Goal: Communication & Community: Answer question/provide support

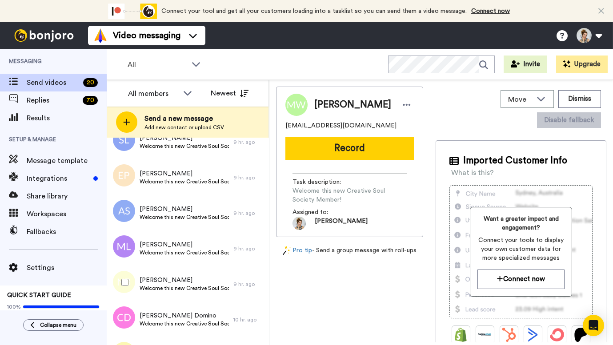
scroll to position [512, 0]
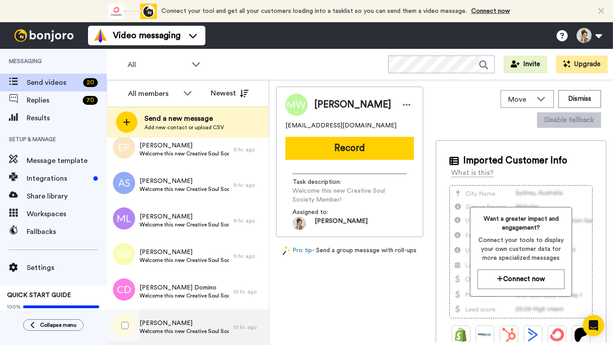
click at [169, 328] on span "Welcome this new Creative Soul Society Member!" at bounding box center [184, 331] width 89 height 7
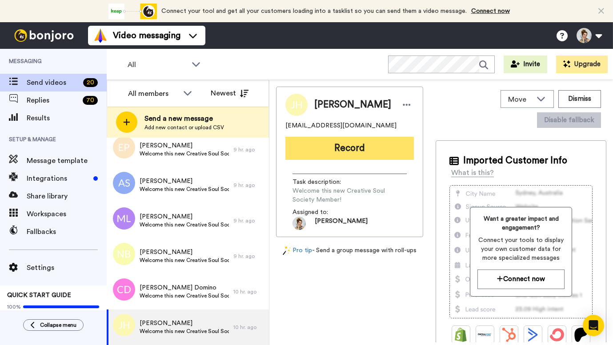
click at [343, 146] on button "Record" at bounding box center [349, 148] width 128 height 23
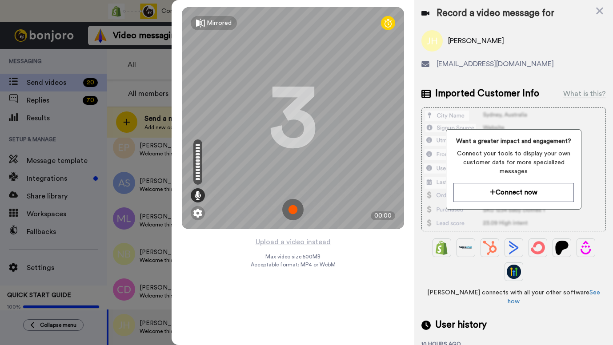
click at [295, 208] on img at bounding box center [292, 209] width 21 height 21
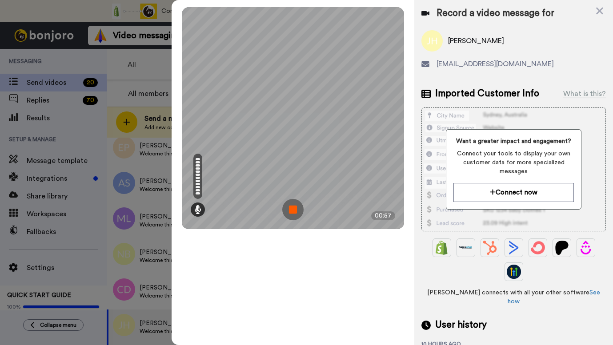
click at [295, 208] on img at bounding box center [292, 209] width 21 height 21
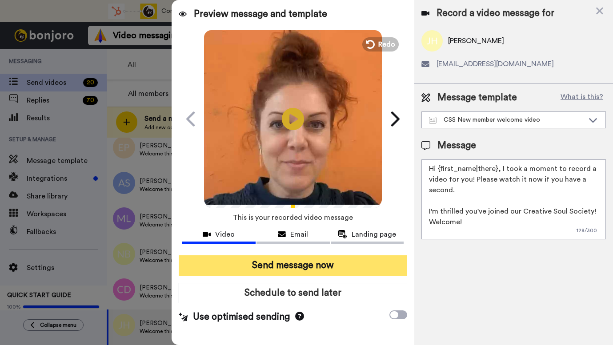
click at [295, 267] on button "Send message now" at bounding box center [293, 266] width 228 height 20
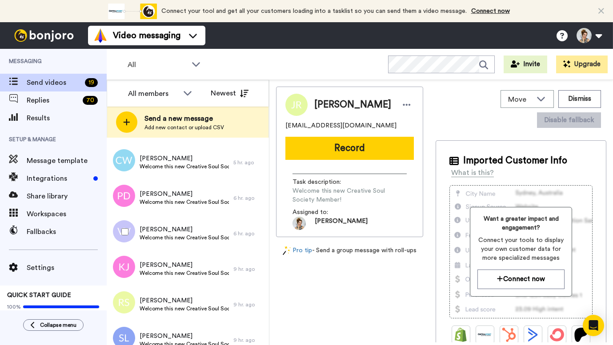
scroll to position [474, 0]
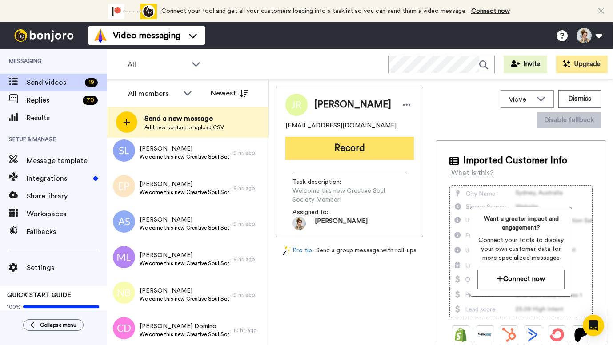
click at [352, 150] on button "Record" at bounding box center [349, 148] width 128 height 23
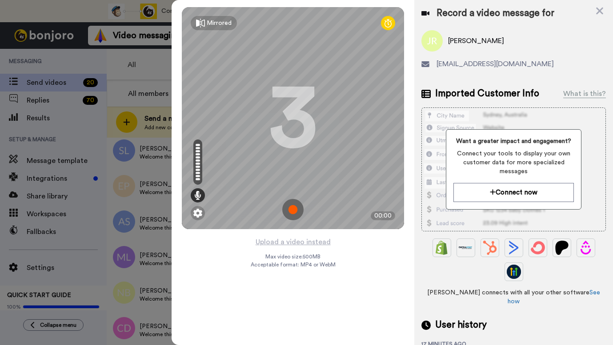
click at [291, 213] on img at bounding box center [292, 209] width 21 height 21
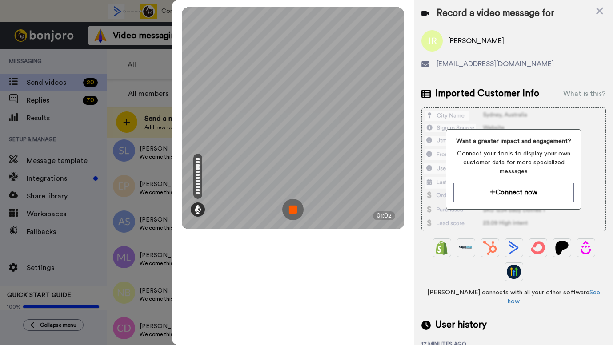
click at [292, 213] on img at bounding box center [292, 209] width 21 height 21
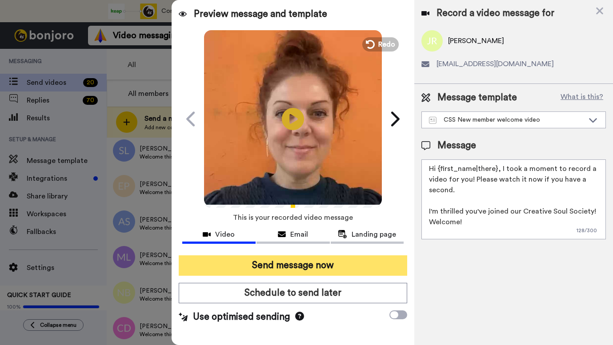
click at [293, 269] on button "Send message now" at bounding box center [293, 266] width 228 height 20
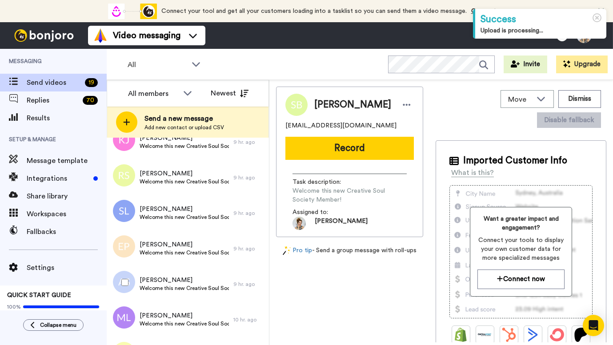
scroll to position [477, 0]
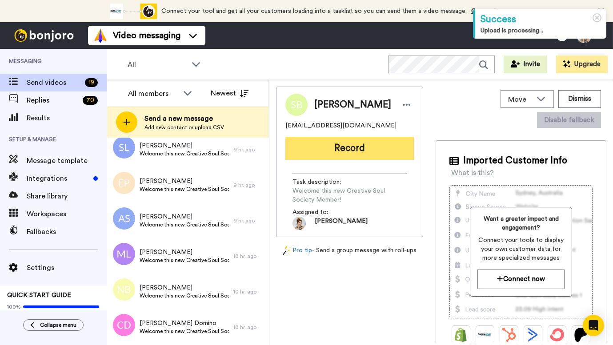
click at [352, 153] on button "Record" at bounding box center [349, 148] width 128 height 23
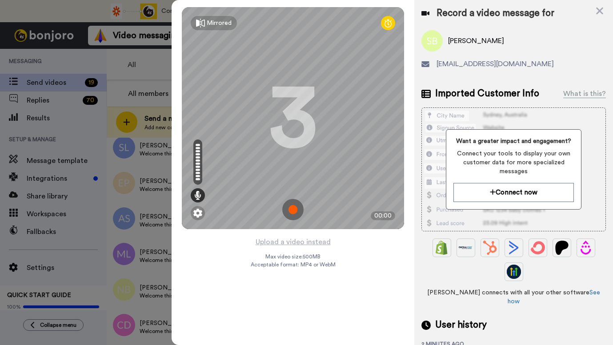
click at [290, 214] on img at bounding box center [292, 209] width 21 height 21
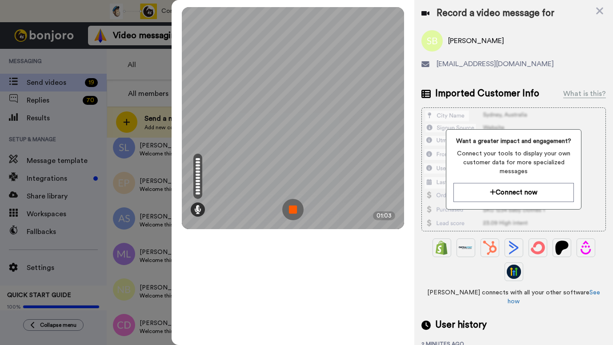
click at [293, 211] on img at bounding box center [292, 209] width 21 height 21
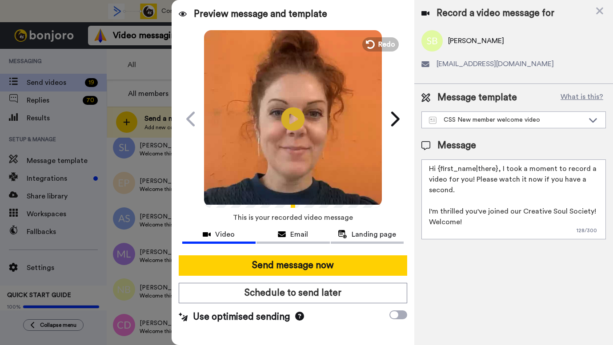
click at [290, 121] on icon "Play/Pause" at bounding box center [293, 119] width 24 height 42
click at [294, 138] on icon "Play/Pause" at bounding box center [293, 119] width 24 height 42
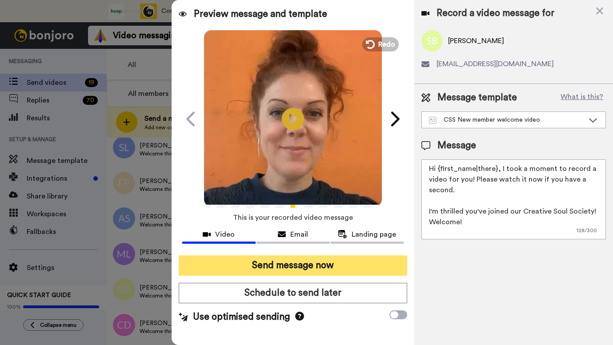
click at [287, 266] on button "Send message now" at bounding box center [293, 266] width 228 height 20
